Goal: Information Seeking & Learning: Learn about a topic

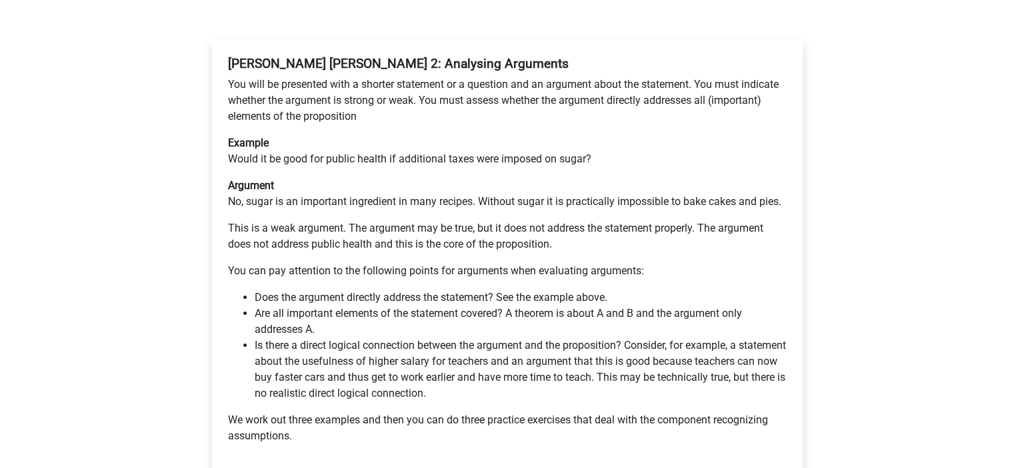
scroll to position [255, 0]
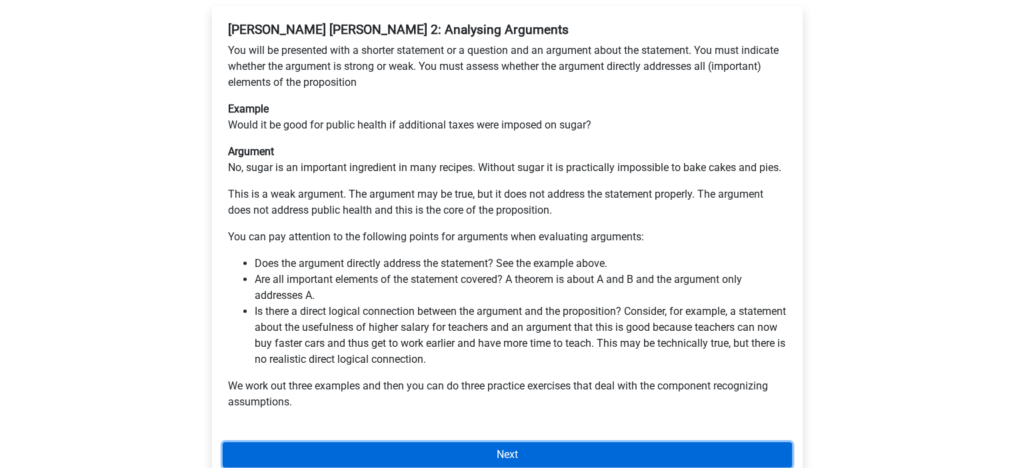
click at [492, 442] on link "Next" at bounding box center [507, 454] width 569 height 25
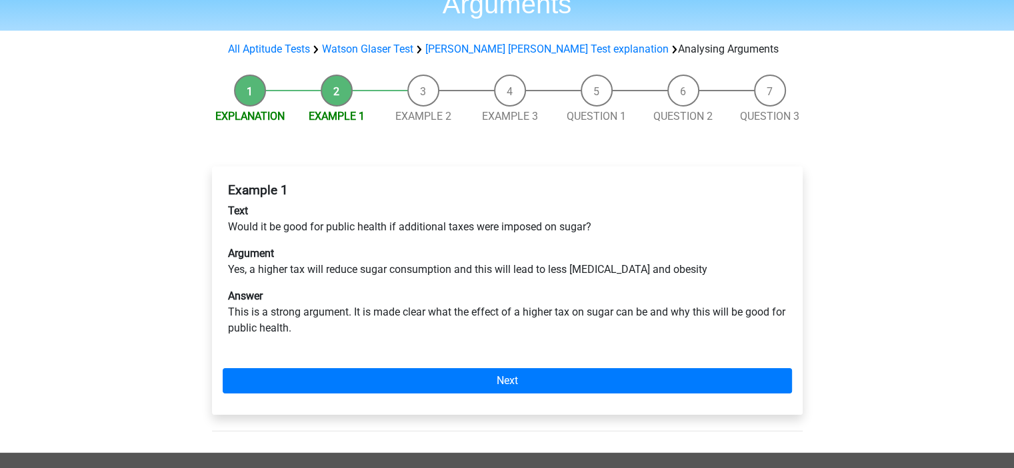
scroll to position [104, 0]
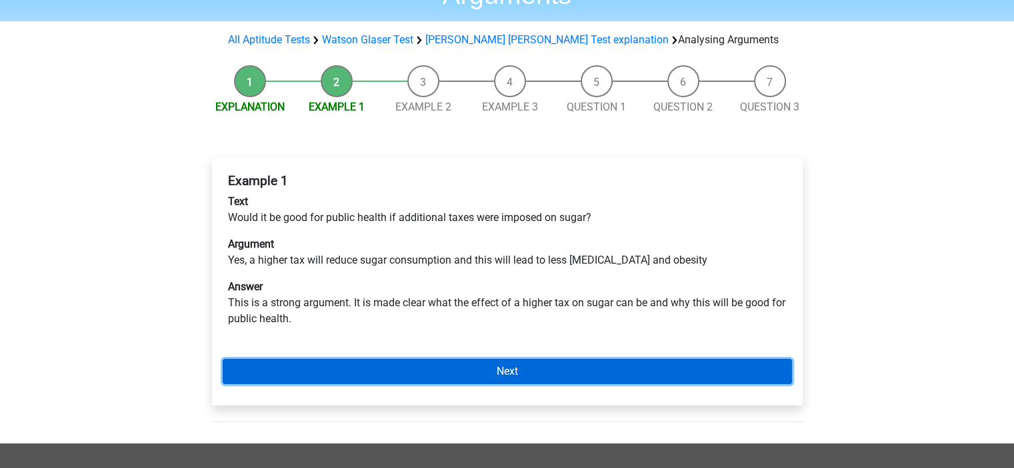
click at [478, 359] on link "Next" at bounding box center [507, 371] width 569 height 25
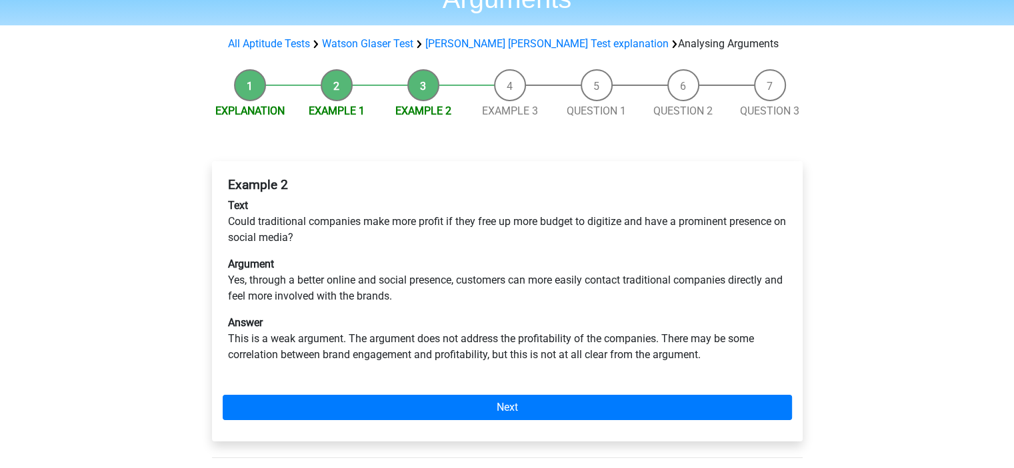
scroll to position [101, 0]
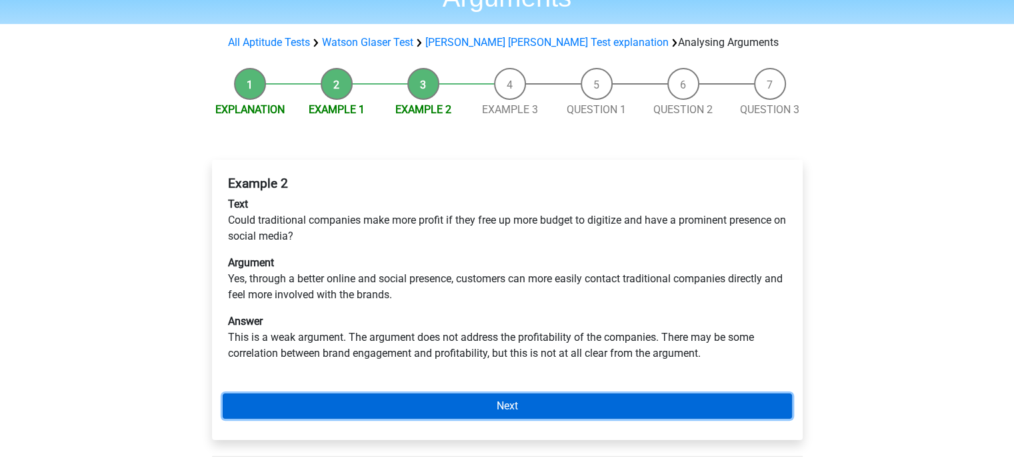
click at [485, 394] on link "Next" at bounding box center [507, 406] width 569 height 25
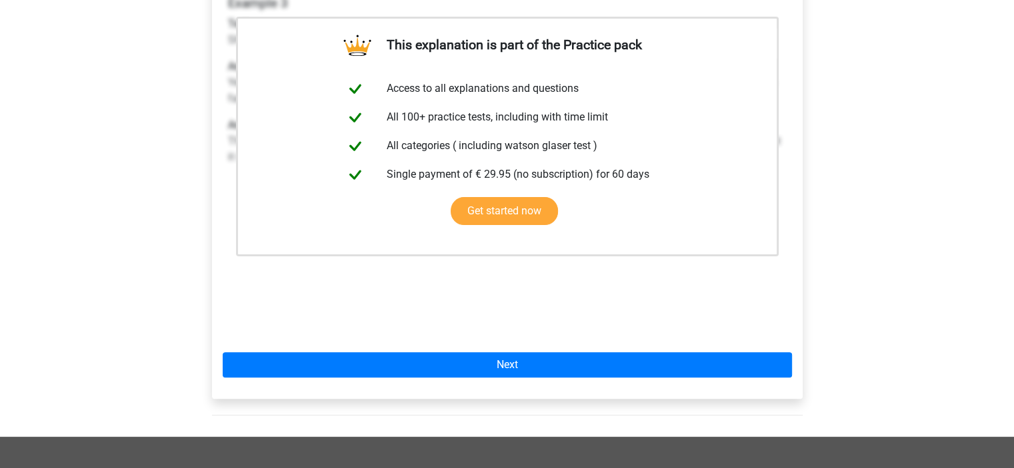
scroll to position [283, 0]
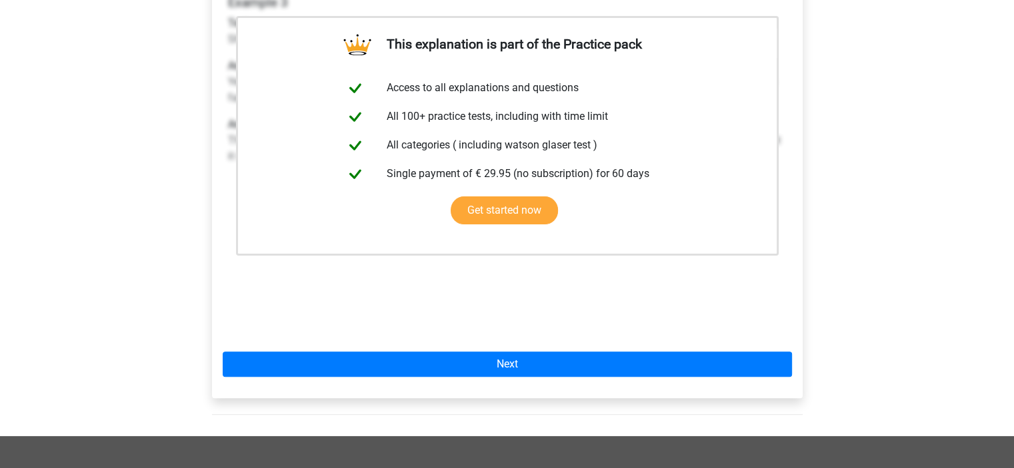
click at [524, 348] on div "This explanation is part of the Practice pack Access to all explanations and qu…" at bounding box center [507, 189] width 590 height 420
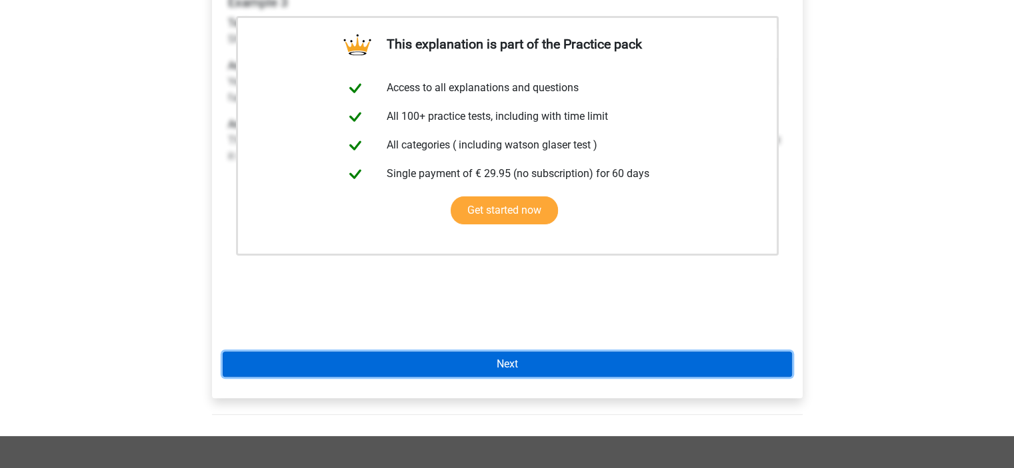
click at [526, 352] on link "Next" at bounding box center [507, 364] width 569 height 25
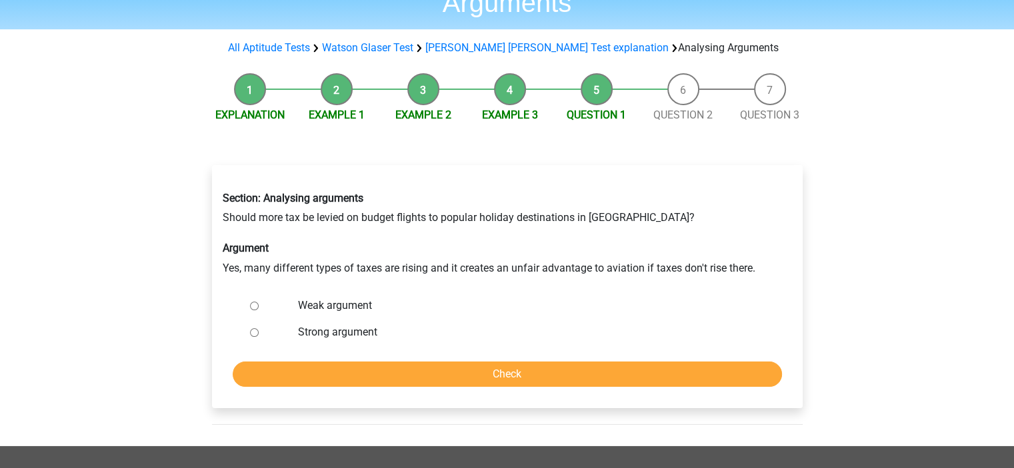
scroll to position [98, 0]
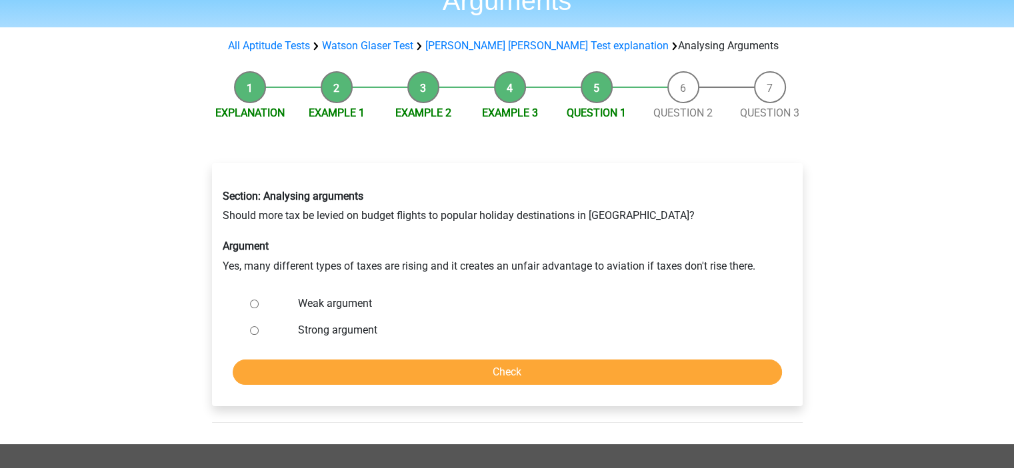
click at [340, 296] on label "Weak argument" at bounding box center [528, 304] width 461 height 16
click at [259, 300] on input "Weak argument" at bounding box center [254, 304] width 9 height 9
radio input "true"
click at [566, 326] on form "Weak argument Strong argument Check" at bounding box center [507, 338] width 569 height 95
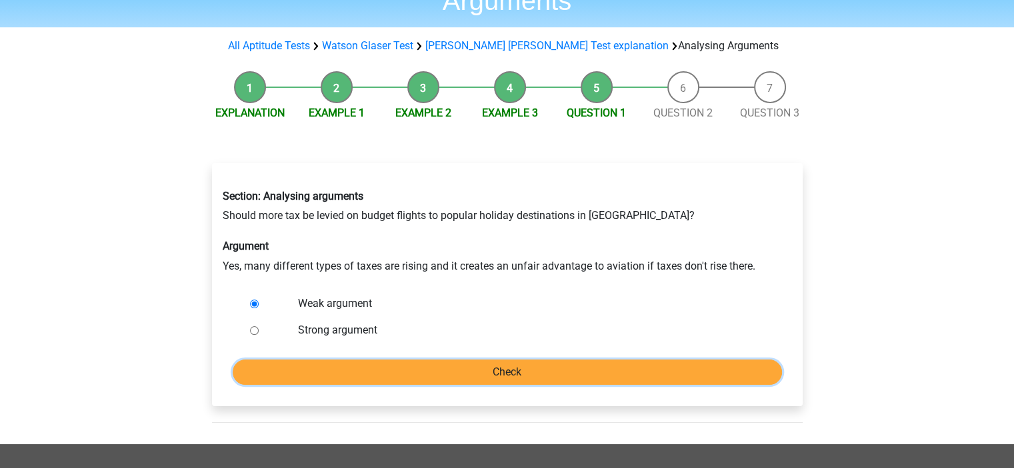
click at [562, 360] on input "Check" at bounding box center [507, 372] width 549 height 25
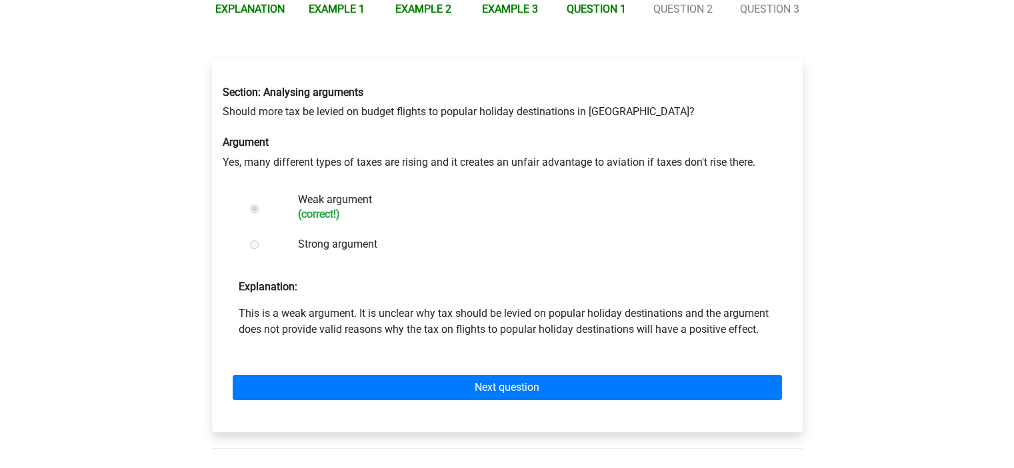
scroll to position [205, 0]
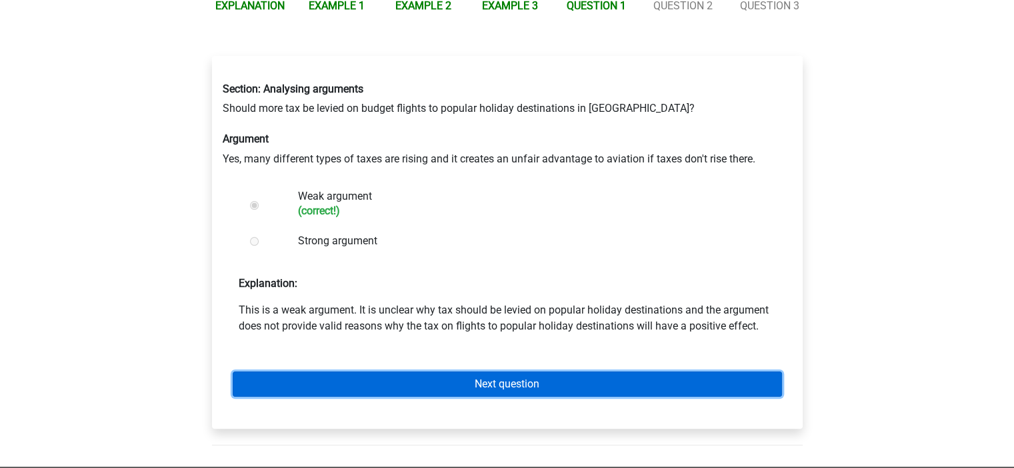
click at [516, 372] on link "Next question" at bounding box center [507, 384] width 549 height 25
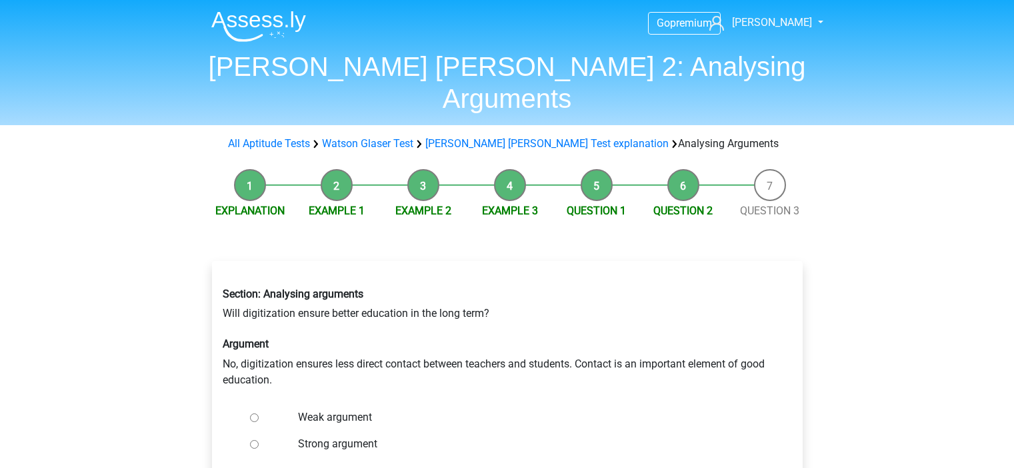
scroll to position [91, 0]
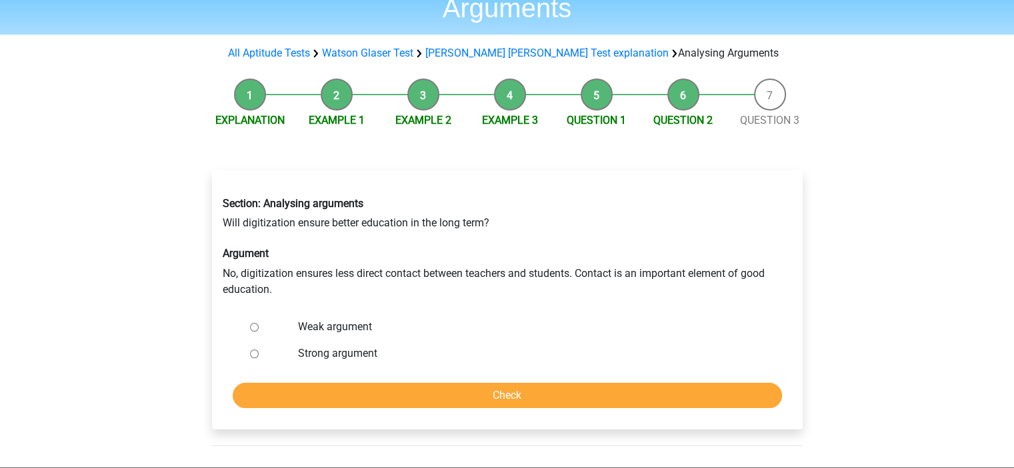
click at [331, 346] on label "Strong argument" at bounding box center [528, 354] width 461 height 16
click at [259, 350] on input "Strong argument" at bounding box center [254, 354] width 9 height 9
radio input "true"
click at [413, 381] on div "Section: Analysing arguments Will digitization ensure better education in the l…" at bounding box center [507, 300] width 590 height 259
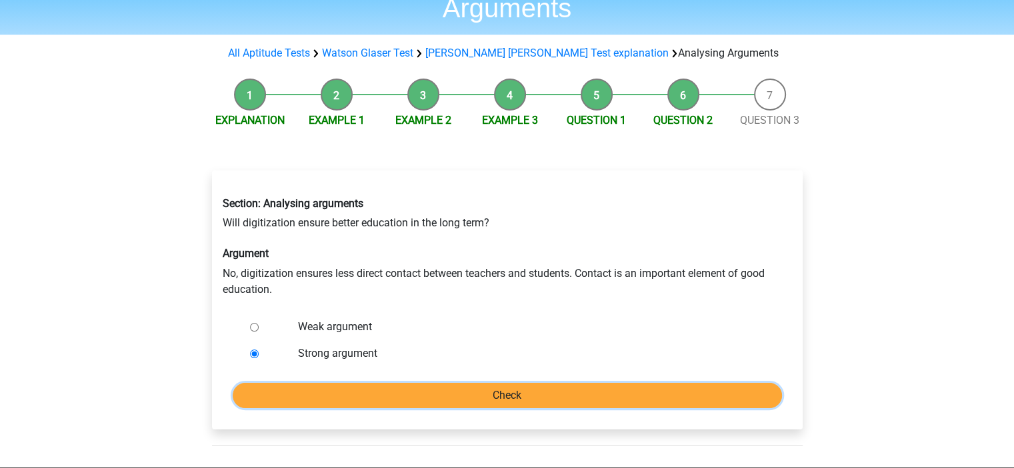
click at [432, 383] on input "Check" at bounding box center [507, 395] width 549 height 25
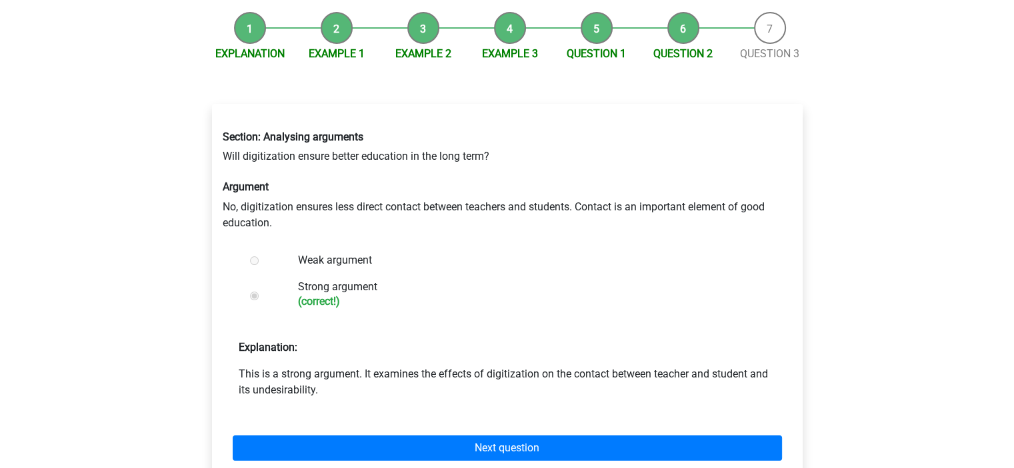
scroll to position [160, 0]
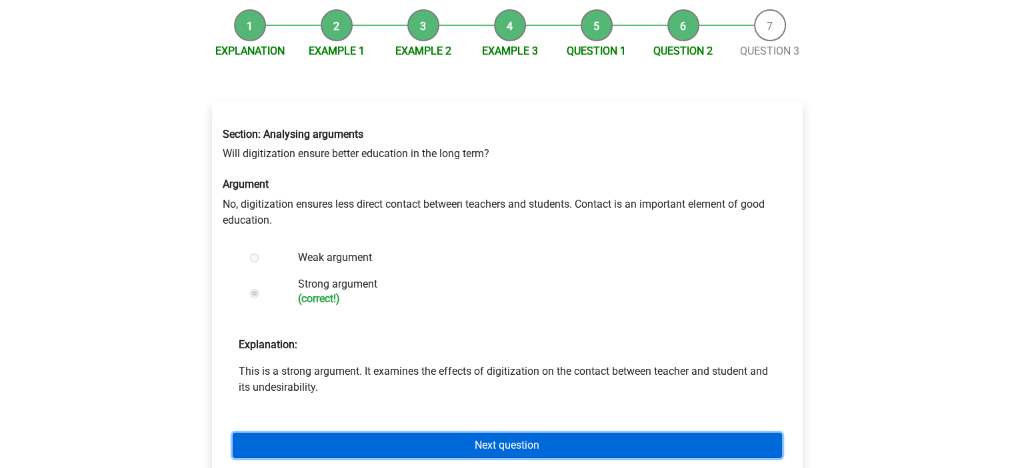
click at [442, 433] on link "Next question" at bounding box center [507, 445] width 549 height 25
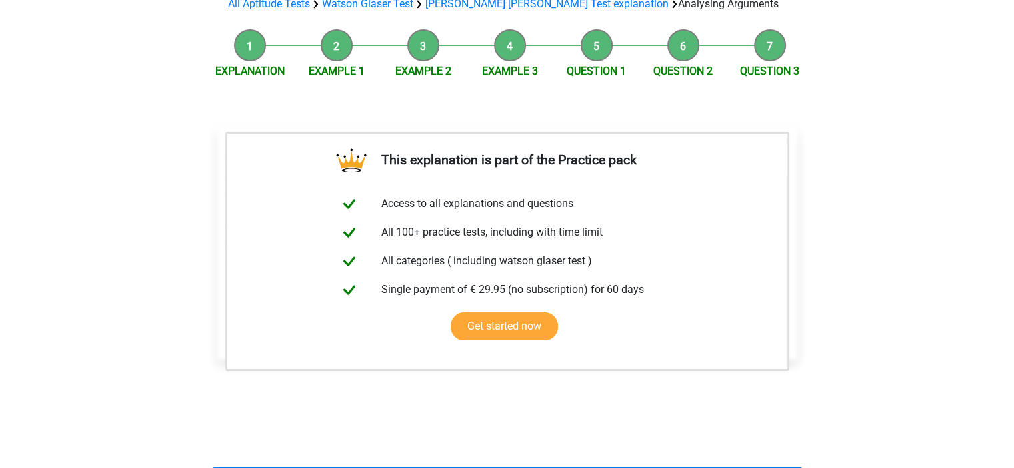
scroll to position [157, 0]
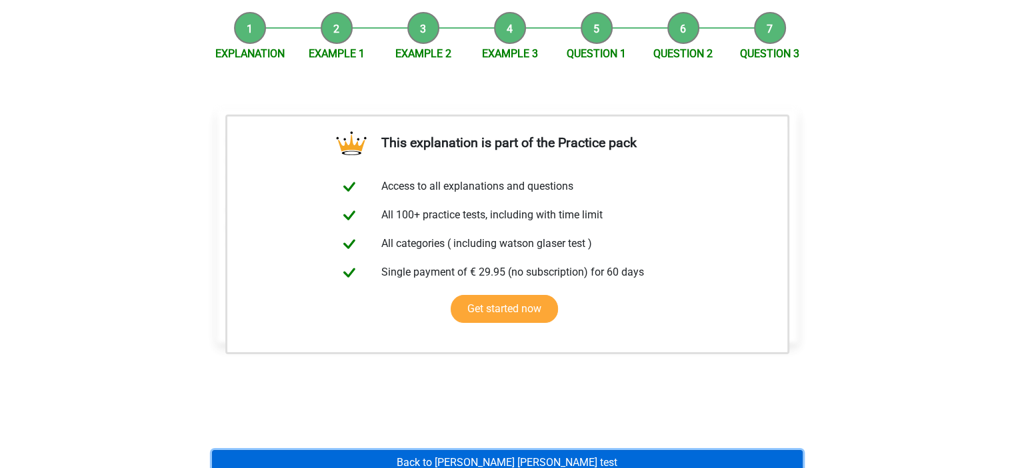
click at [514, 450] on link "Back to [PERSON_NAME] [PERSON_NAME] test" at bounding box center [507, 462] width 590 height 25
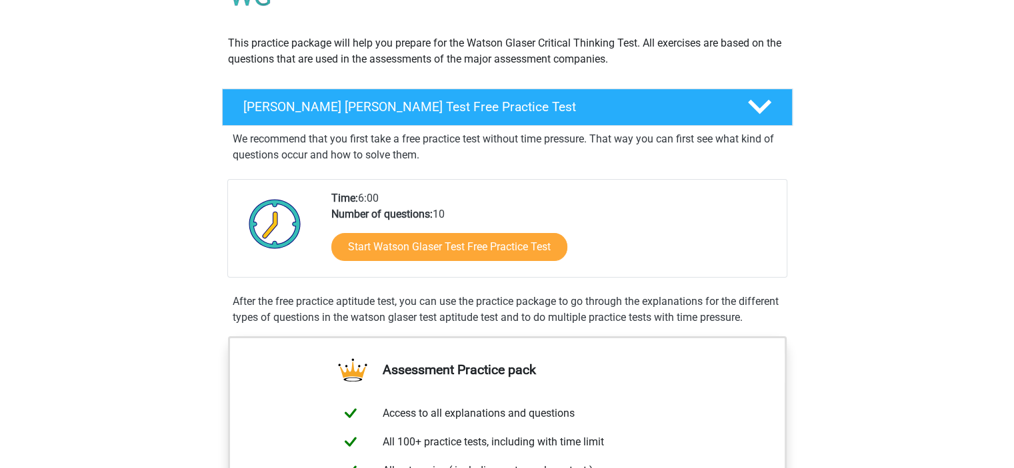
scroll to position [132, 0]
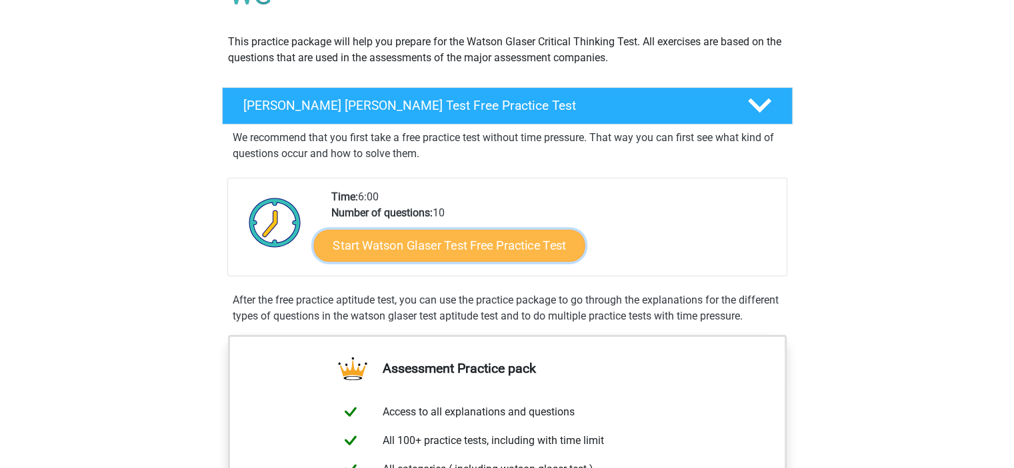
click at [504, 255] on link "Start Watson Glaser Test Free Practice Test" at bounding box center [448, 246] width 271 height 32
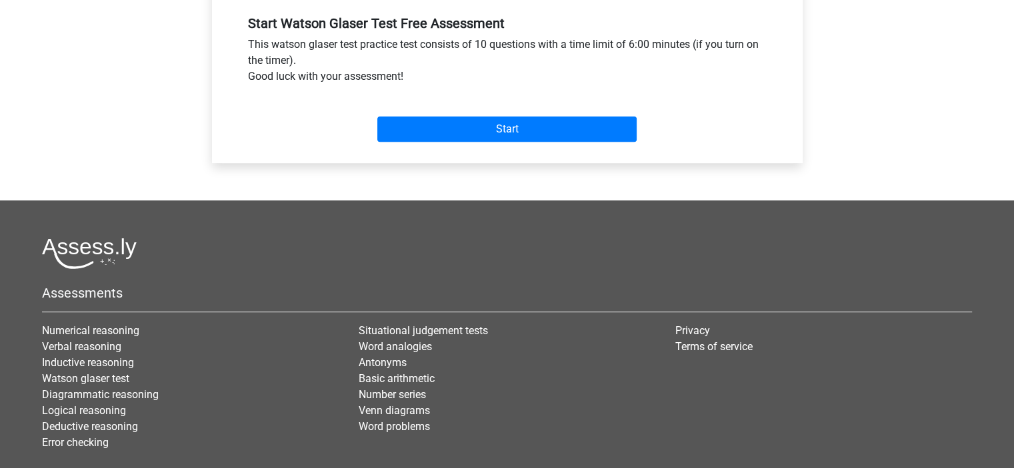
scroll to position [584, 0]
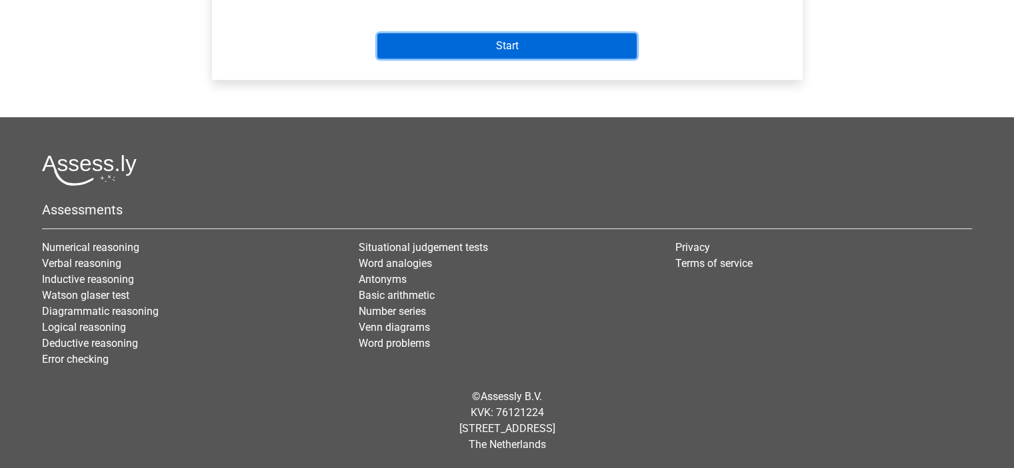
click at [545, 46] on input "Start" at bounding box center [506, 45] width 259 height 25
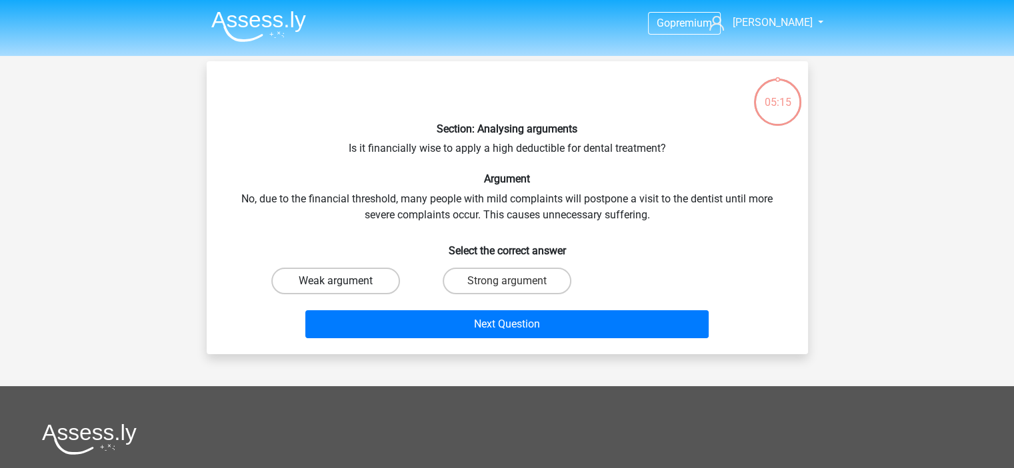
click at [349, 293] on label "Weak argument" at bounding box center [335, 281] width 129 height 27
click at [344, 290] on input "Weak argument" at bounding box center [339, 285] width 9 height 9
radio input "true"
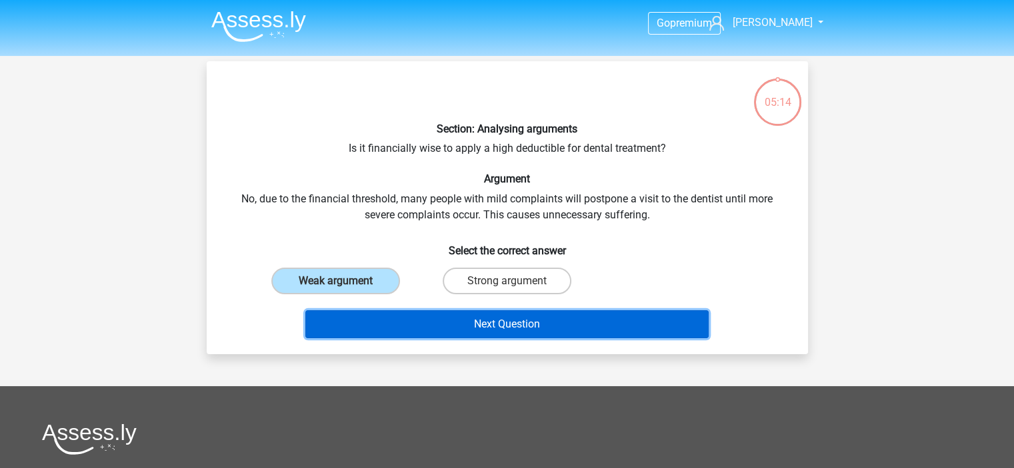
click at [383, 334] on button "Next Question" at bounding box center [506, 325] width 403 height 28
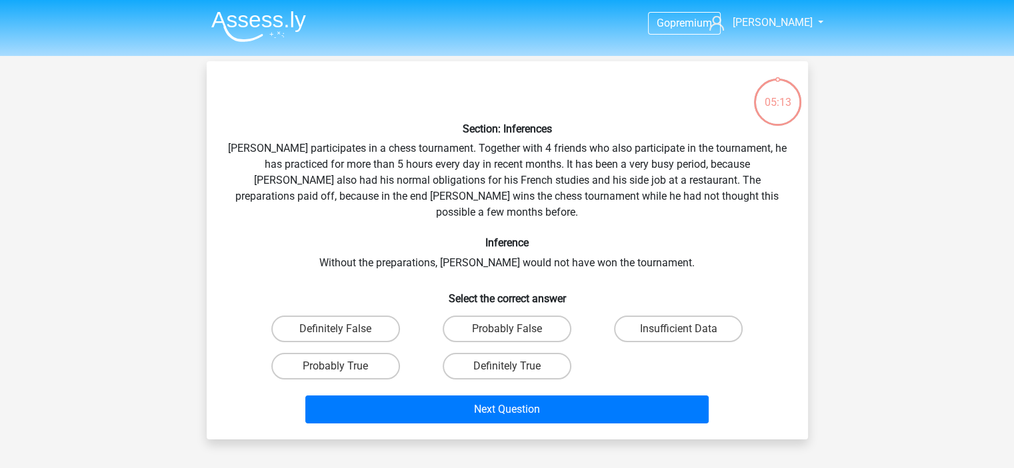
scroll to position [61, 0]
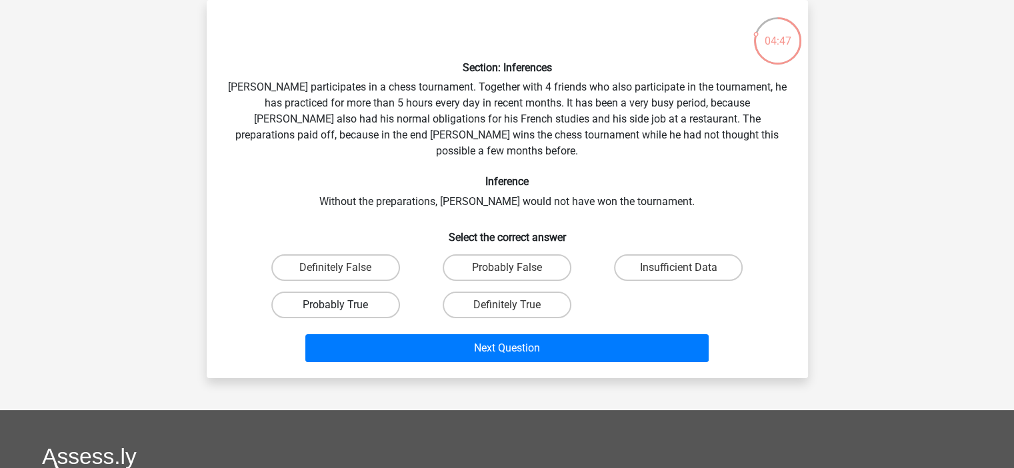
click at [364, 292] on label "Probably True" at bounding box center [335, 305] width 129 height 27
click at [344, 305] on input "Probably True" at bounding box center [339, 309] width 9 height 9
radio input "true"
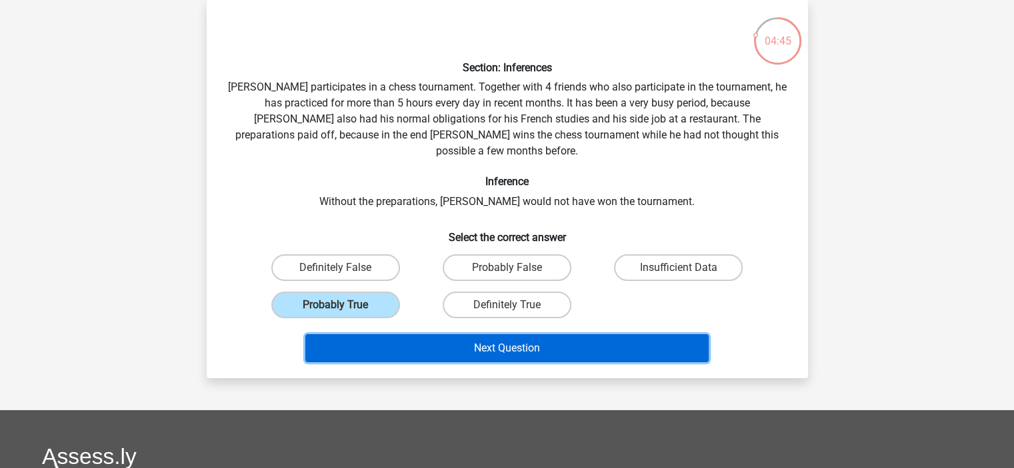
click at [389, 335] on button "Next Question" at bounding box center [506, 349] width 403 height 28
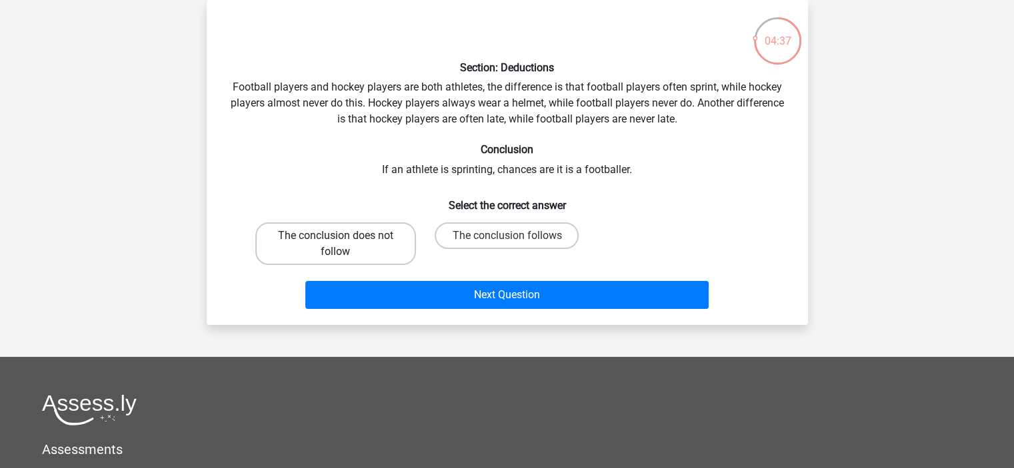
drag, startPoint x: 362, startPoint y: 265, endPoint x: 351, endPoint y: 247, distance: 20.7
click at [351, 247] on div "The conclusion does not follow" at bounding box center [335, 243] width 171 height 53
click at [351, 247] on label "The conclusion does not follow" at bounding box center [335, 244] width 161 height 43
click at [344, 245] on input "The conclusion does not follow" at bounding box center [339, 240] width 9 height 9
radio input "true"
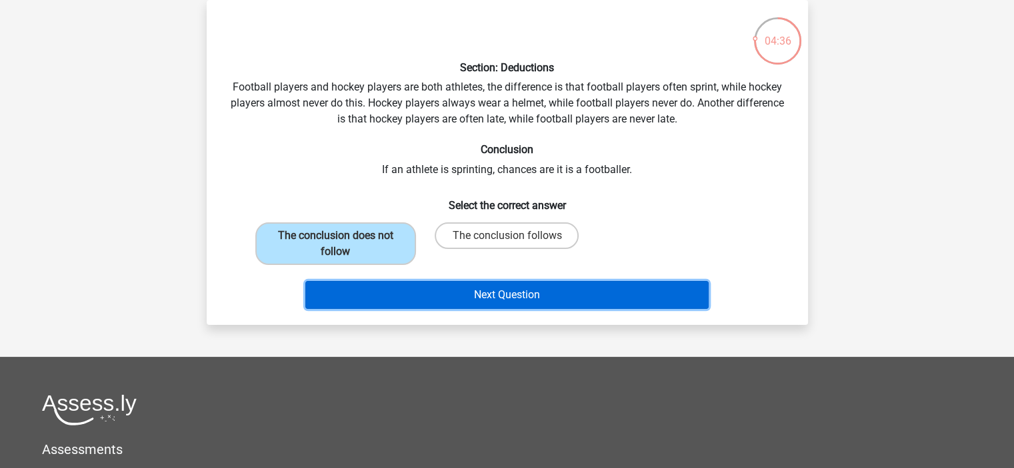
click at [367, 292] on button "Next Question" at bounding box center [506, 295] width 403 height 28
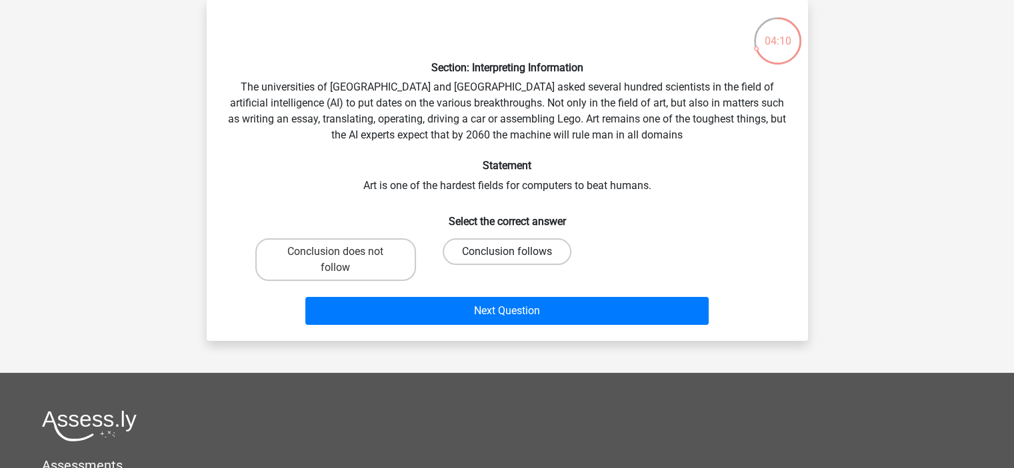
click at [479, 254] on label "Conclusion follows" at bounding box center [506, 252] width 129 height 27
click at [506, 254] on input "Conclusion follows" at bounding box center [510, 256] width 9 height 9
radio input "true"
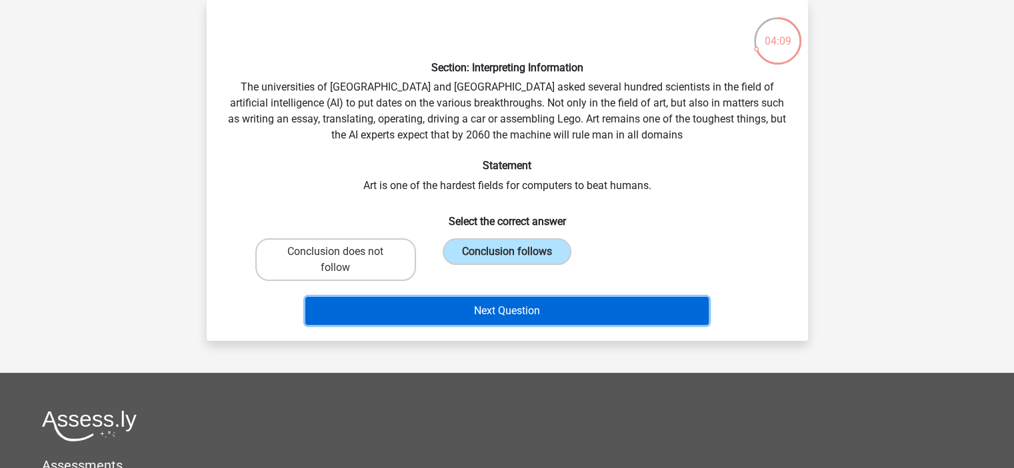
click at [476, 311] on button "Next Question" at bounding box center [506, 311] width 403 height 28
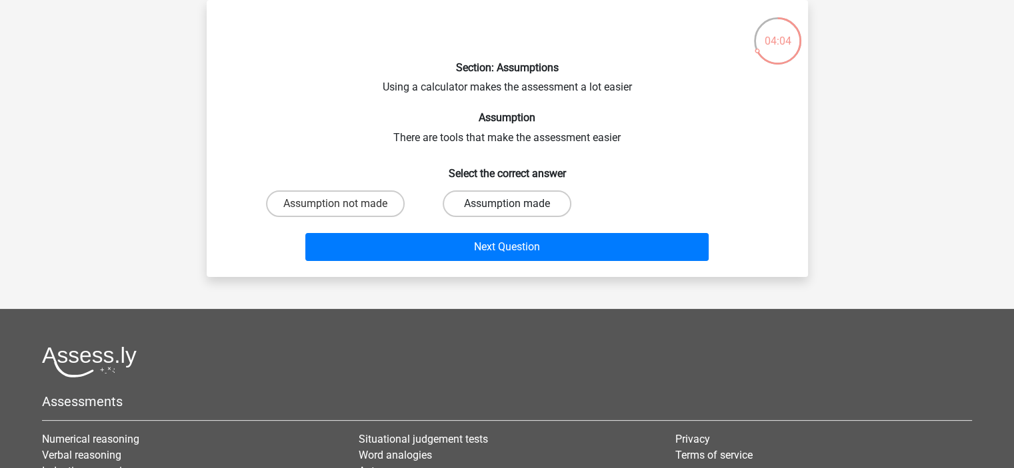
click at [458, 195] on label "Assumption made" at bounding box center [506, 204] width 129 height 27
click at [506, 204] on input "Assumption made" at bounding box center [510, 208] width 9 height 9
radio input "true"
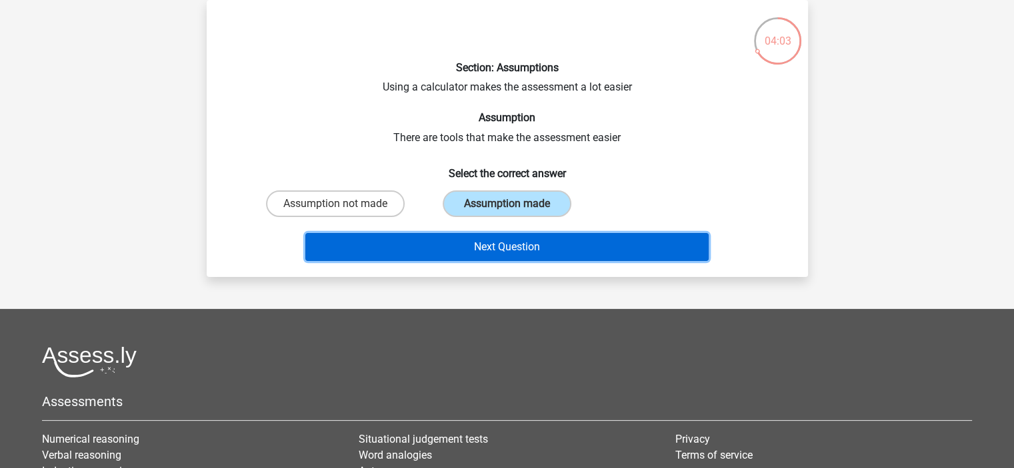
click at [468, 233] on button "Next Question" at bounding box center [506, 247] width 403 height 28
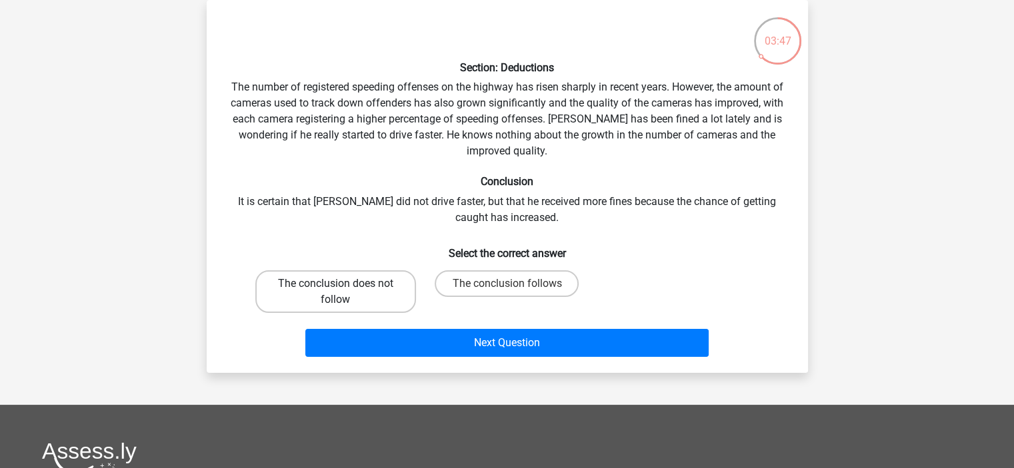
click at [397, 276] on label "The conclusion does not follow" at bounding box center [335, 292] width 161 height 43
click at [344, 284] on input "The conclusion does not follow" at bounding box center [339, 288] width 9 height 9
radio input "true"
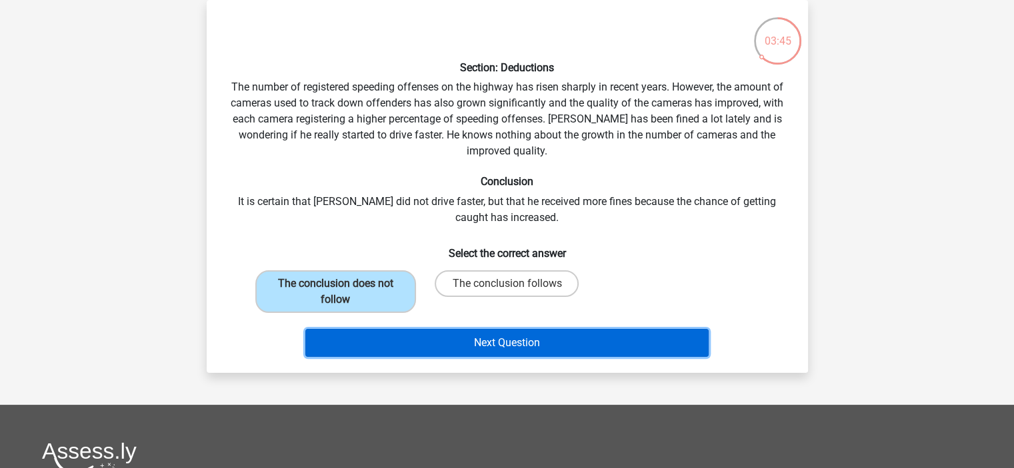
click at [455, 341] on button "Next Question" at bounding box center [506, 343] width 403 height 28
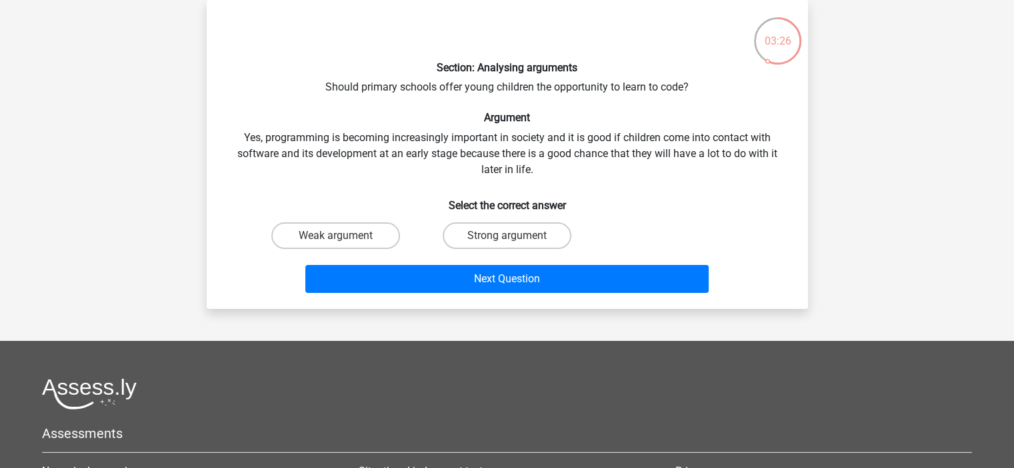
click at [840, 81] on div "Go premium Emily emilylundy14@gmail.com" at bounding box center [507, 316] width 1014 height 754
click at [516, 241] on label "Strong argument" at bounding box center [506, 236] width 129 height 27
click at [515, 241] on input "Strong argument" at bounding box center [510, 240] width 9 height 9
radio input "true"
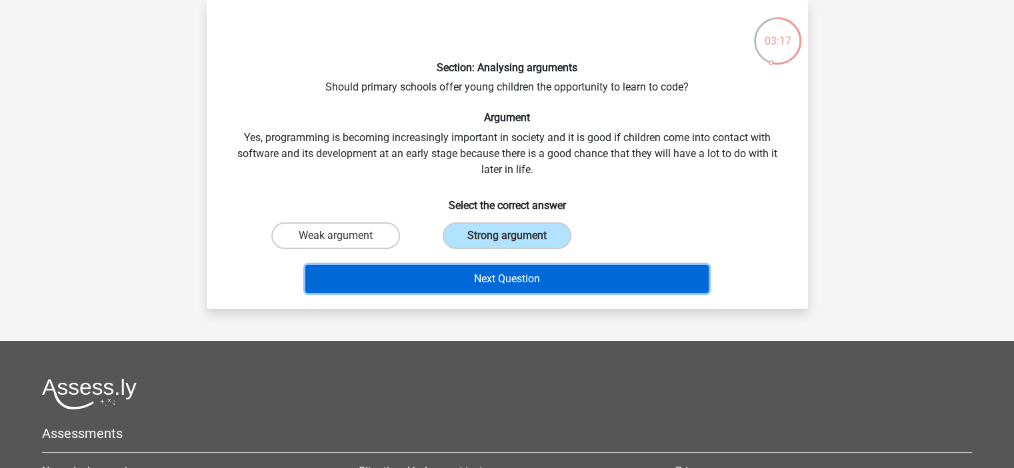
click at [517, 275] on button "Next Question" at bounding box center [506, 279] width 403 height 28
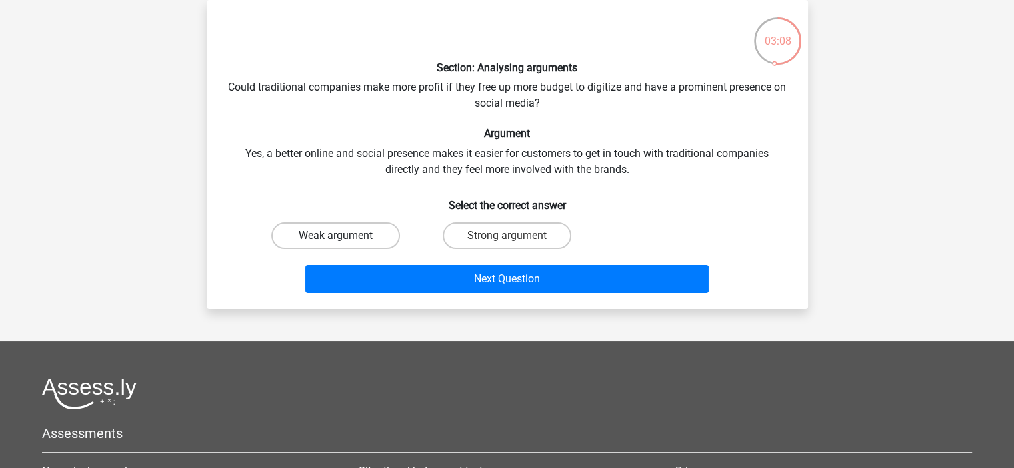
click at [373, 228] on label "Weak argument" at bounding box center [335, 236] width 129 height 27
click at [344, 236] on input "Weak argument" at bounding box center [339, 240] width 9 height 9
radio input "true"
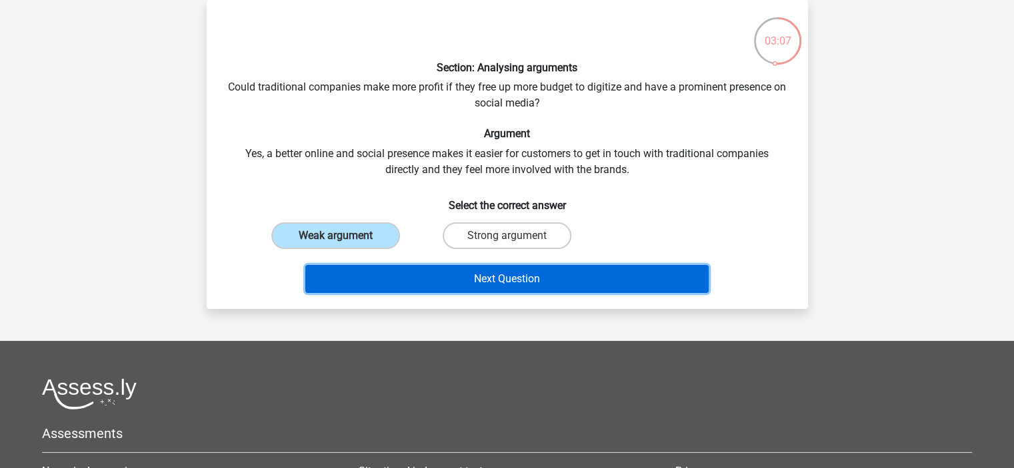
click at [429, 269] on button "Next Question" at bounding box center [506, 279] width 403 height 28
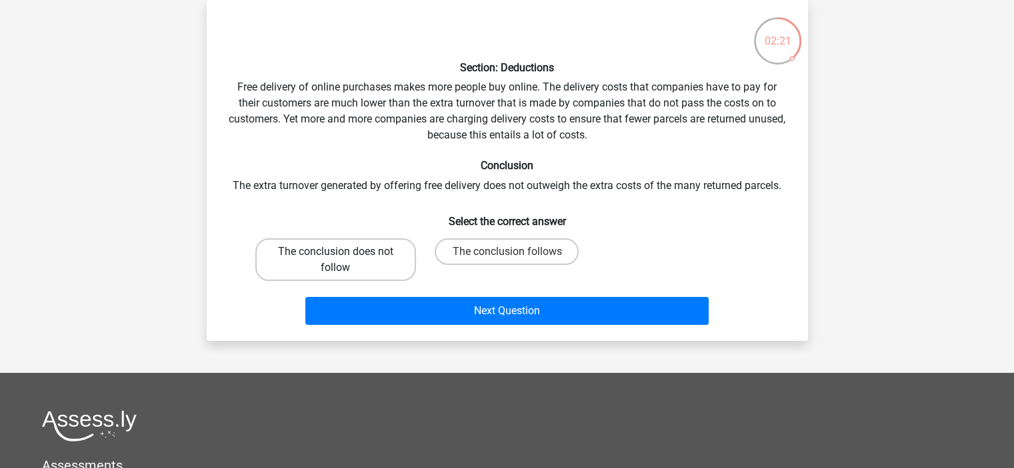
click at [386, 261] on label "The conclusion does not follow" at bounding box center [335, 260] width 161 height 43
click at [344, 261] on input "The conclusion does not follow" at bounding box center [339, 256] width 9 height 9
radio input "true"
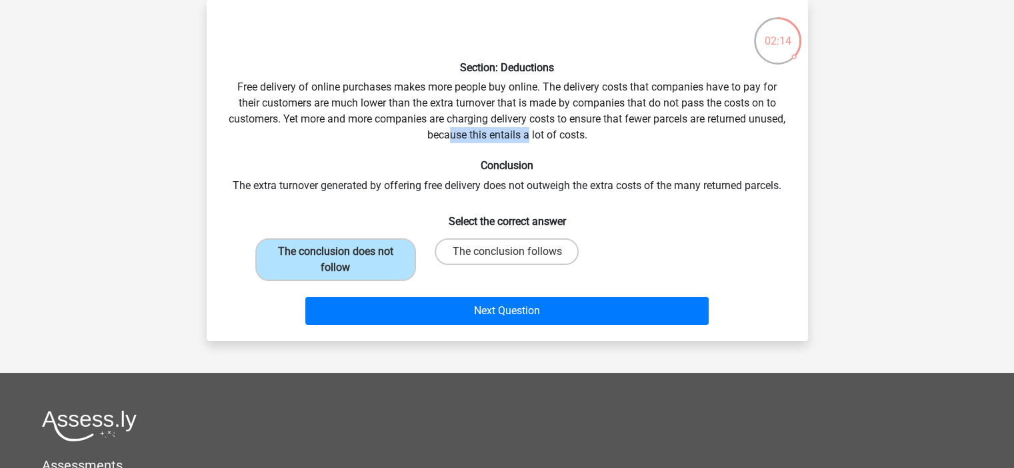
drag, startPoint x: 466, startPoint y: 135, endPoint x: 548, endPoint y: 137, distance: 82.6
click at [548, 137] on div "Section: Deductions Free delivery of online purchases makes more people buy onl…" at bounding box center [507, 171] width 590 height 320
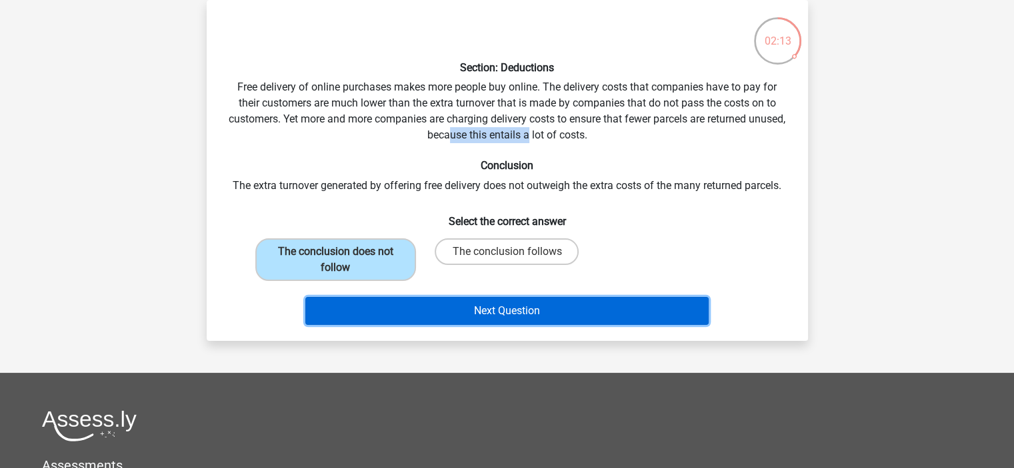
click at [570, 311] on button "Next Question" at bounding box center [506, 311] width 403 height 28
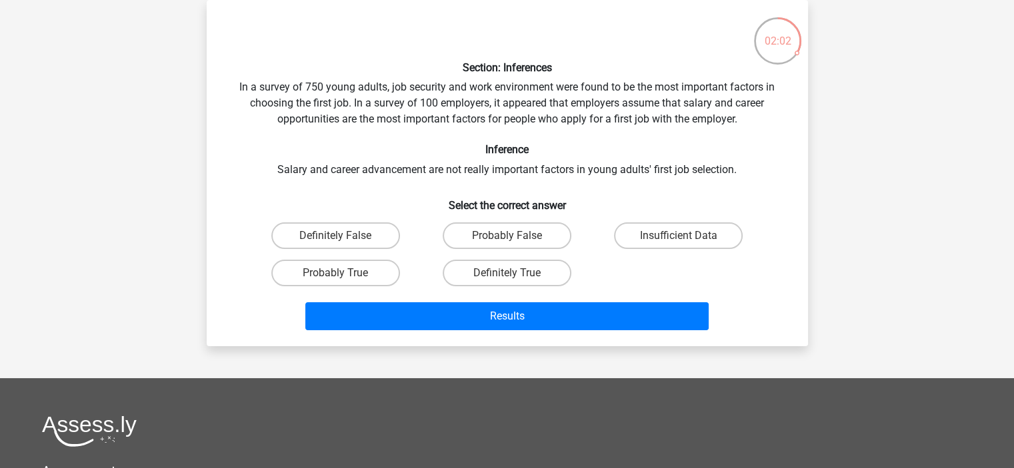
click at [664, 221] on div "Insufficient Data" at bounding box center [677, 235] width 171 height 37
click at [664, 227] on label "Insufficient Data" at bounding box center [678, 236] width 129 height 27
click at [678, 236] on input "Insufficient Data" at bounding box center [682, 240] width 9 height 9
radio input "true"
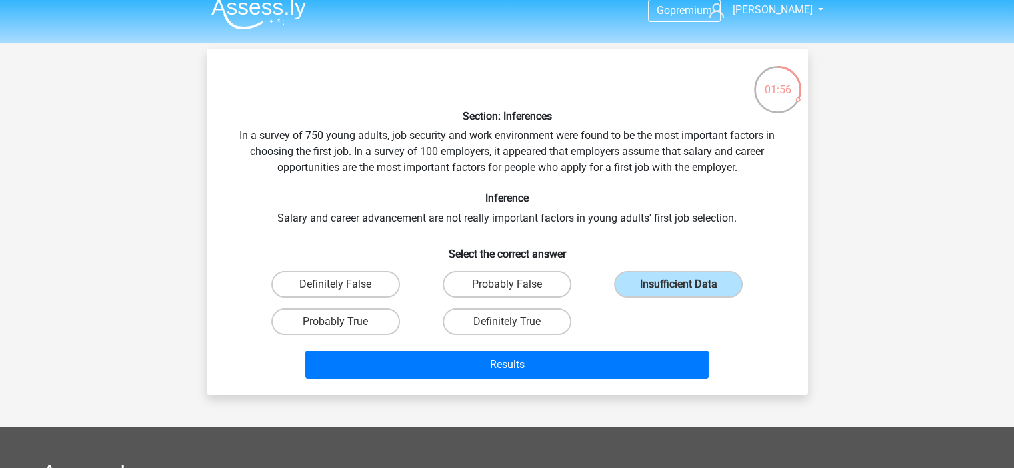
scroll to position [16, 0]
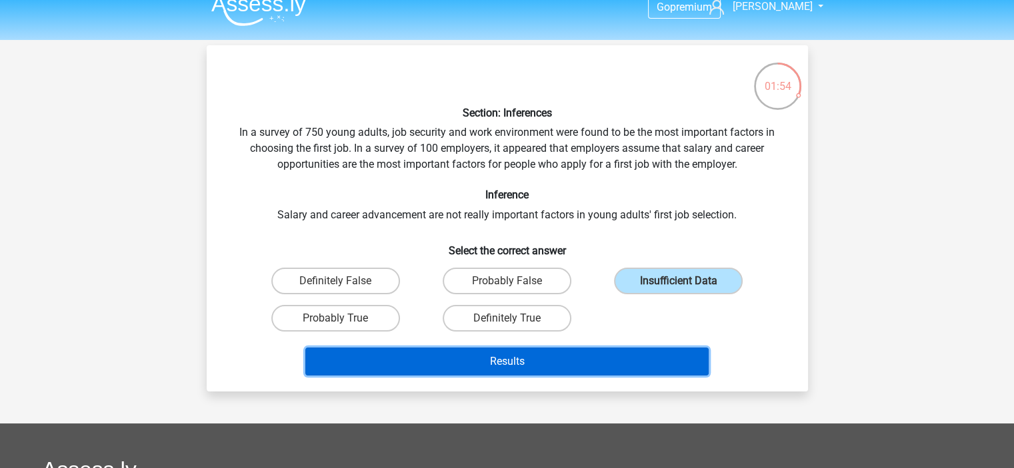
click at [584, 353] on button "Results" at bounding box center [506, 362] width 403 height 28
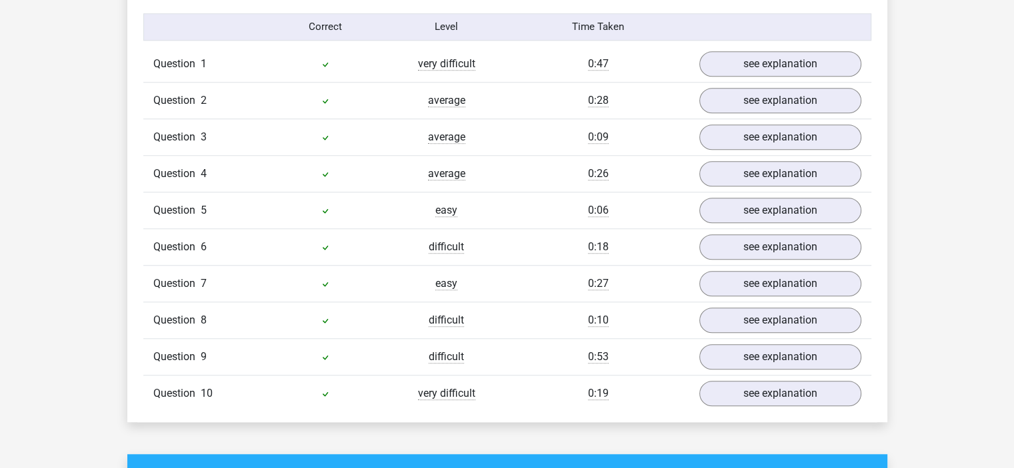
scroll to position [1076, 0]
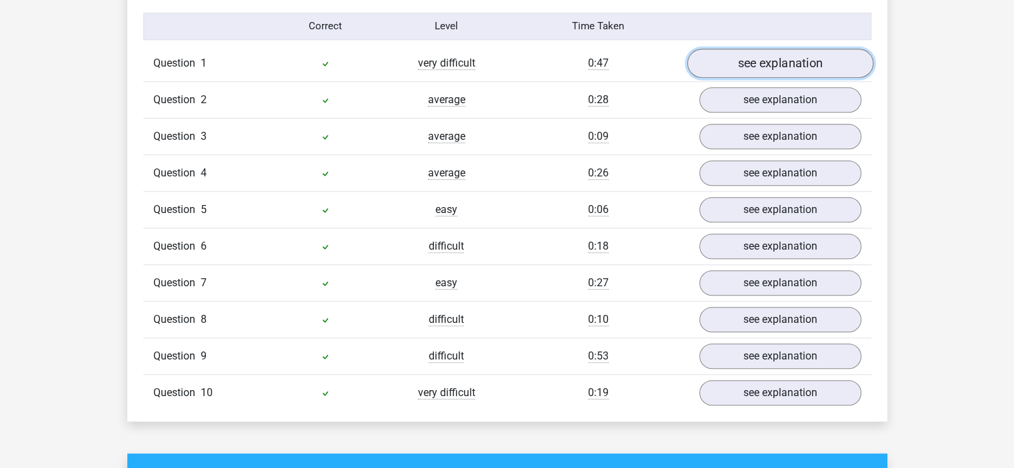
click at [784, 53] on link "see explanation" at bounding box center [779, 63] width 186 height 29
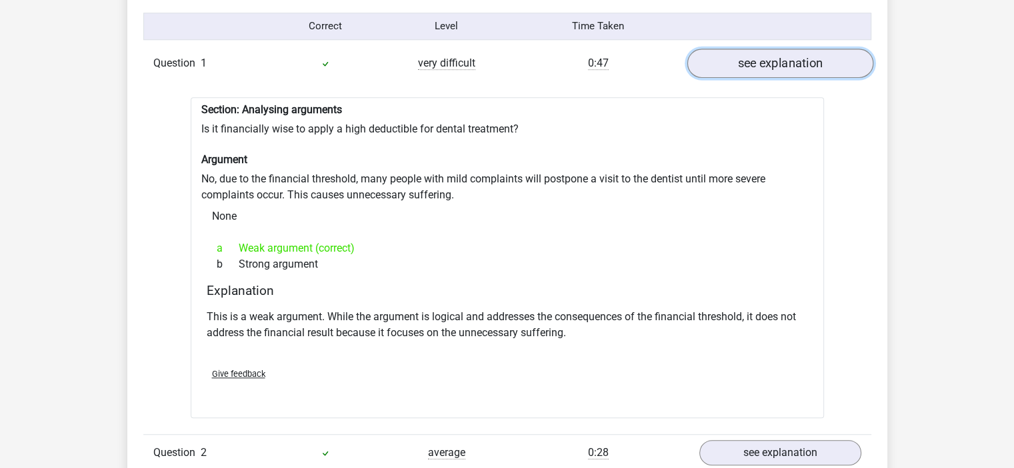
click at [784, 53] on link "see explanation" at bounding box center [779, 63] width 186 height 29
